Goal: Information Seeking & Learning: Learn about a topic

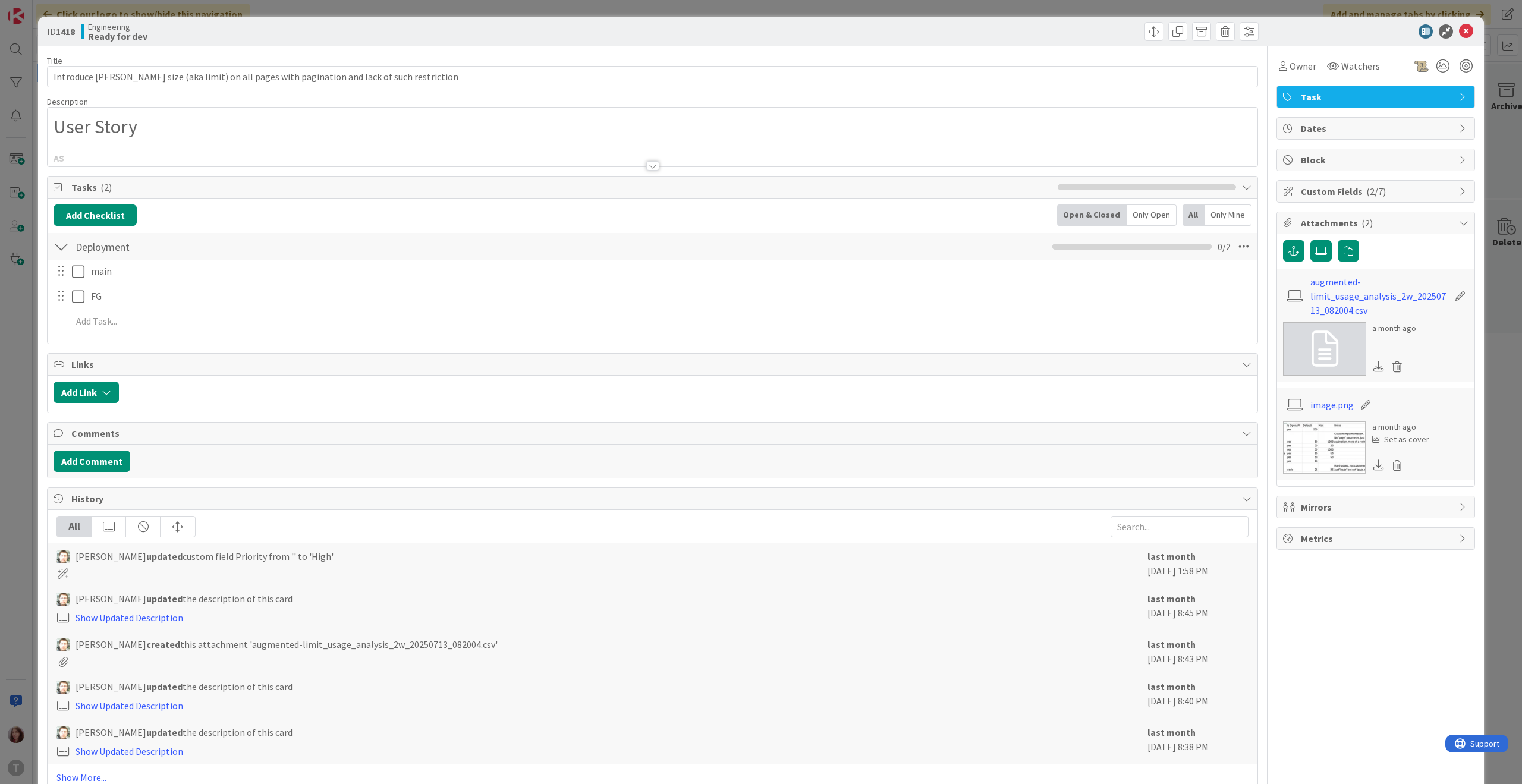
click at [646, 168] on div at bounding box center [653, 166] width 13 height 9
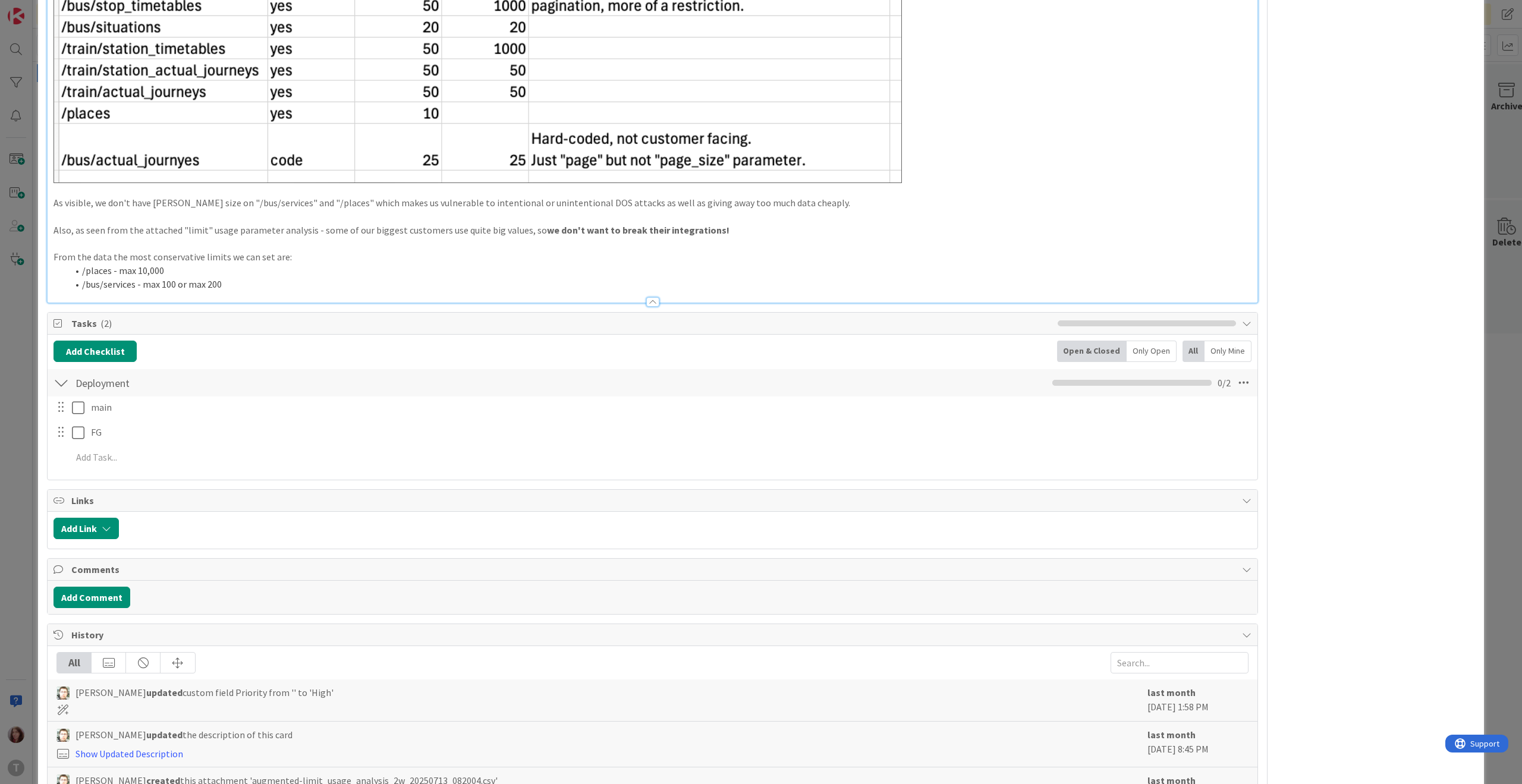
scroll to position [563, 0]
